Goal: Transaction & Acquisition: Book appointment/travel/reservation

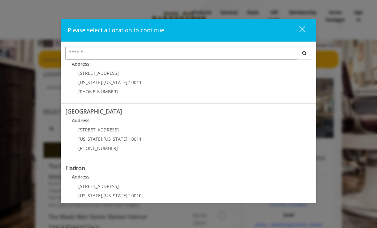
scroll to position [75, 0]
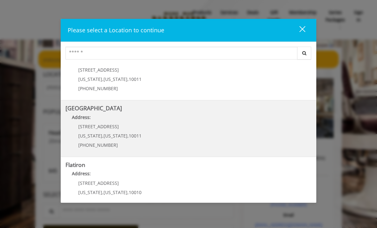
click at [105, 126] on span "267 W 15th St" at bounding box center [98, 126] width 41 height 6
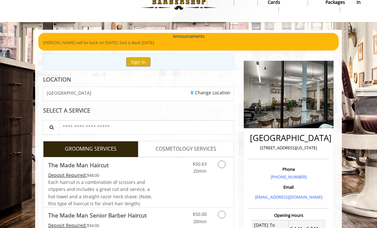
scroll to position [20, 0]
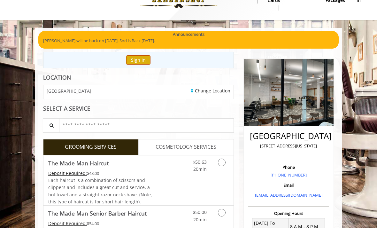
click at [142, 59] on button "Sign In" at bounding box center [138, 59] width 24 height 9
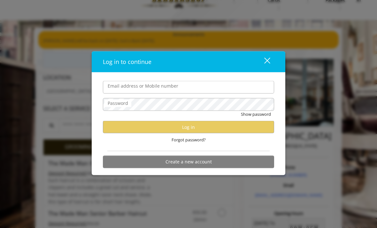
click at [274, 56] on button "close" at bounding box center [264, 61] width 22 height 13
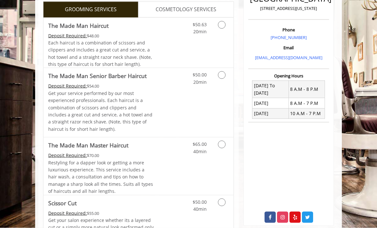
scroll to position [157, 0]
click at [222, 29] on link "Grooming services" at bounding box center [223, 27] width 12 height 18
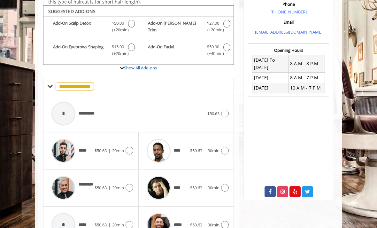
scroll to position [187, 0]
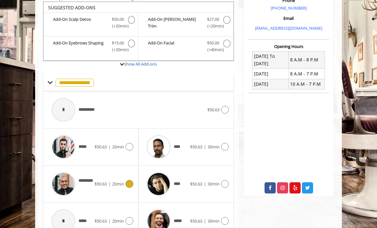
click at [122, 182] on span "20min" at bounding box center [118, 184] width 12 height 6
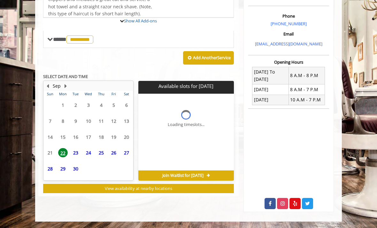
scroll to position [147, 0]
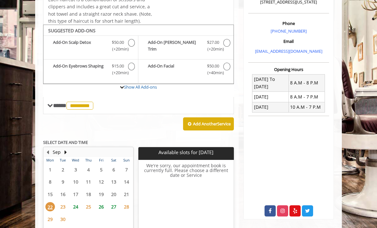
click at [79, 215] on table "Mon Tue Wed Thu Fri Sat Sun 1 2 3 4 5 6 7 8 9 10 11 12 13 14 15 16 17 18 19 20 …" at bounding box center [88, 201] width 89 height 89
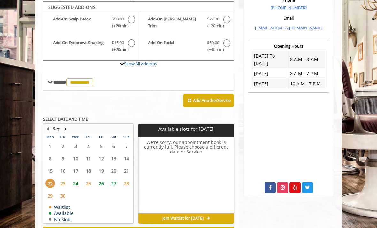
click at [80, 180] on span "24" at bounding box center [76, 183] width 10 height 9
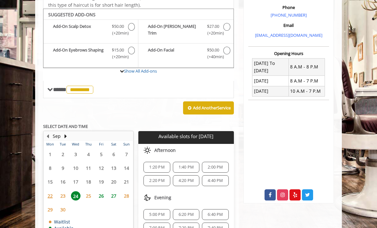
scroll to position [199, 0]
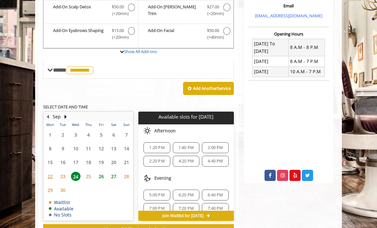
click at [160, 159] on span "2:20 PM" at bounding box center [156, 161] width 15 height 5
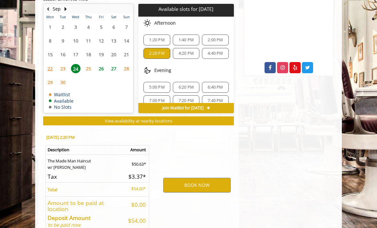
scroll to position [316, 0]
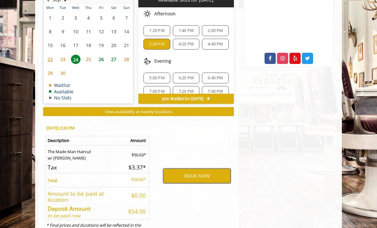
click at [207, 170] on button "BOOK NOW" at bounding box center [196, 176] width 67 height 15
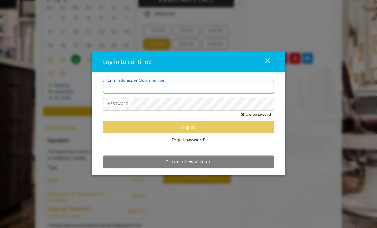
type input "**********"
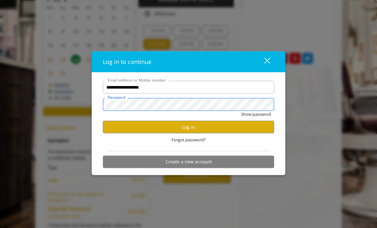
scroll to position [337, 0]
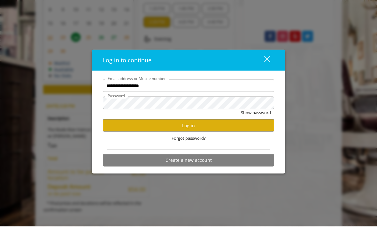
click at [267, 59] on div "close dialog" at bounding box center [268, 61] width 6 height 6
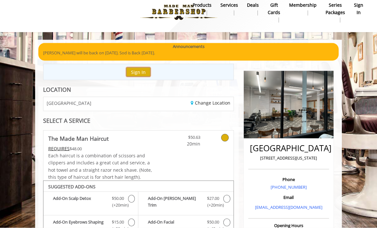
scroll to position [0, 0]
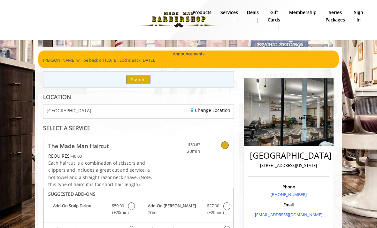
click at [363, 19] on b "sign in" at bounding box center [358, 16] width 9 height 14
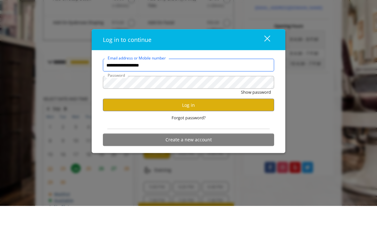
scroll to position [185, 0]
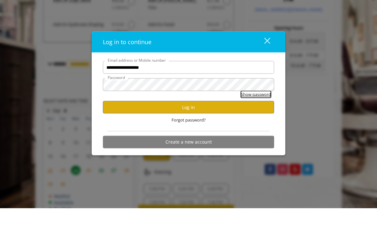
click at [267, 111] on button "Show password" at bounding box center [256, 114] width 30 height 7
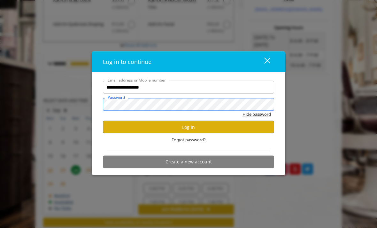
scroll to position [205, 0]
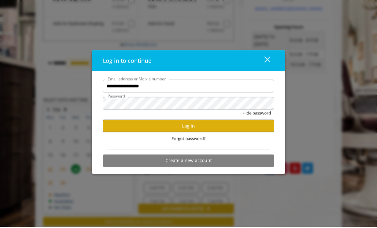
click at [272, 68] on button "close" at bounding box center [264, 61] width 22 height 13
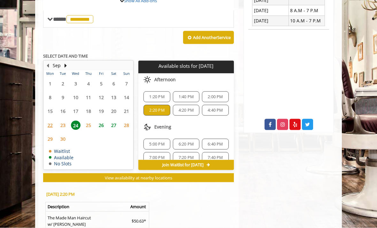
scroll to position [316, 0]
